Goal: Check status: Check status

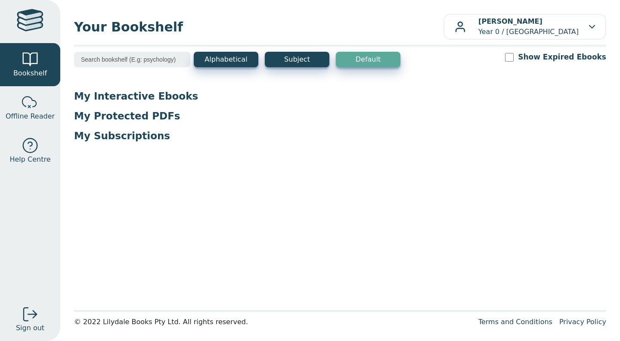
click at [36, 17] on div at bounding box center [30, 21] width 27 height 25
click at [34, 20] on div at bounding box center [30, 21] width 27 height 25
click at [127, 139] on p "My Subscriptions" at bounding box center [340, 135] width 532 height 13
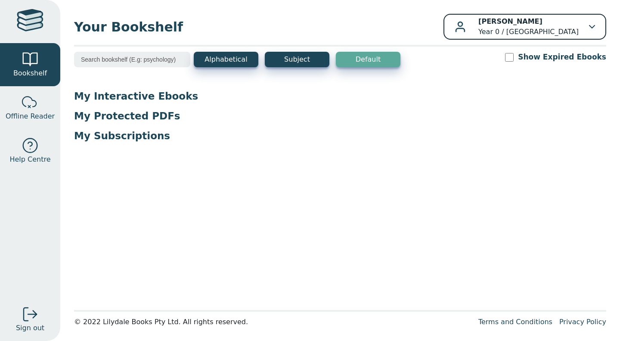
click at [591, 28] on button "Lakshmi Sharma Year 0 / Eltham College" at bounding box center [524, 27] width 163 height 26
click at [588, 27] on button "Lakshmi Sharma Year 0 / Eltham College" at bounding box center [524, 27] width 163 height 26
